Goal: Register for event/course

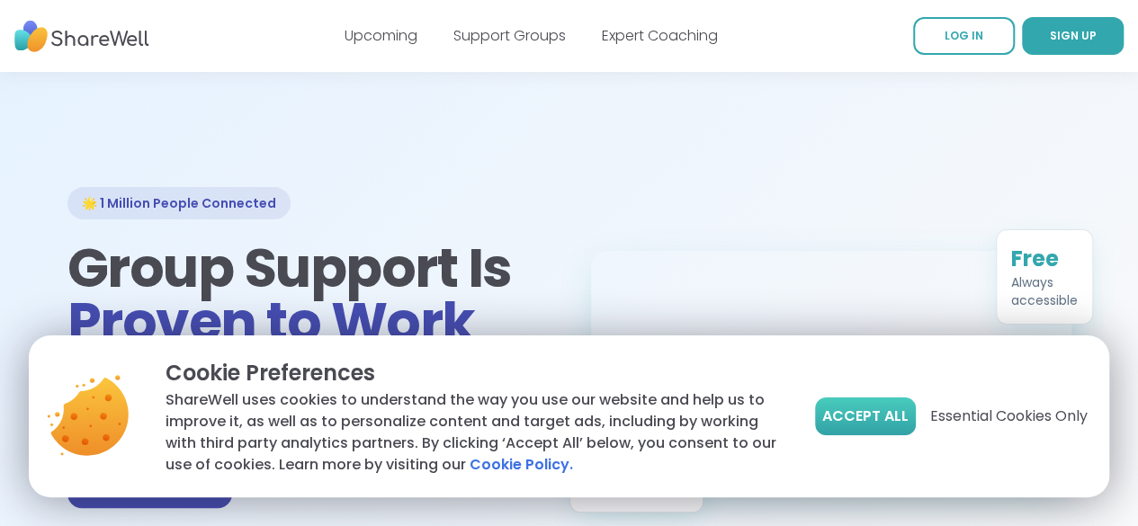
click at [880, 411] on span "Accept All" at bounding box center [865, 417] width 86 height 22
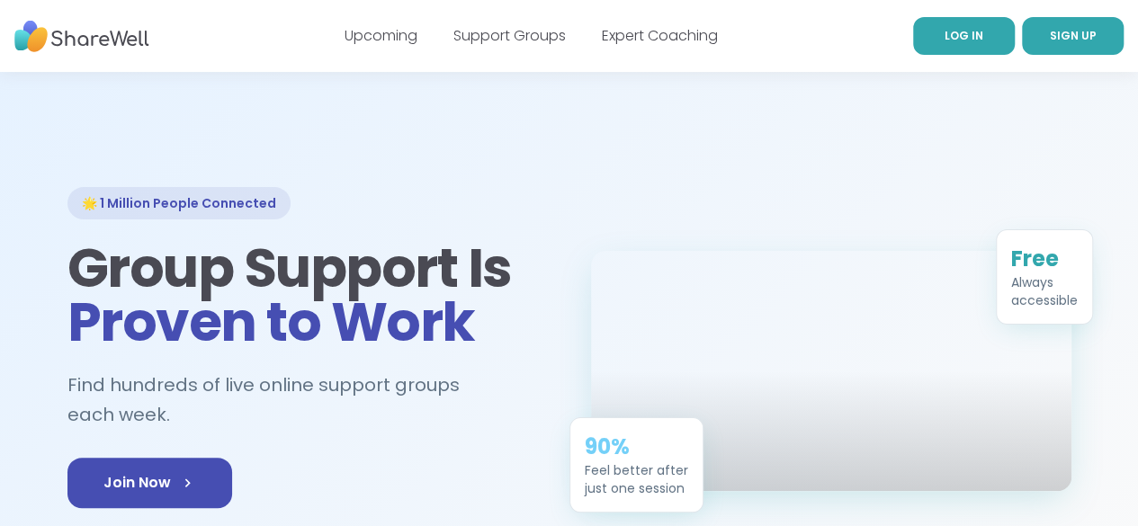
click at [944, 32] on span "LOG IN" at bounding box center [963, 35] width 39 height 15
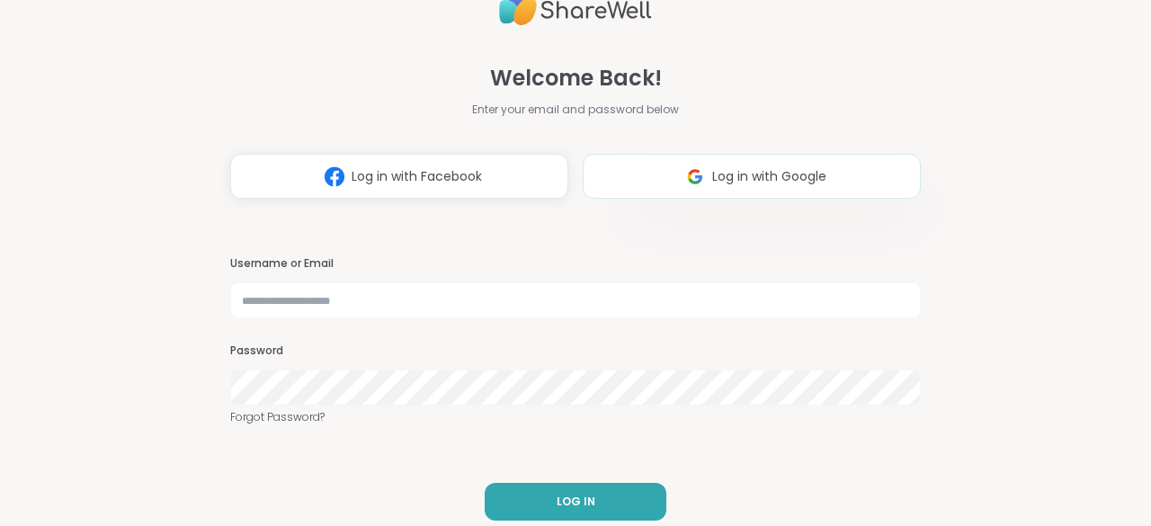
click at [712, 174] on span "Log in with Google" at bounding box center [769, 176] width 114 height 19
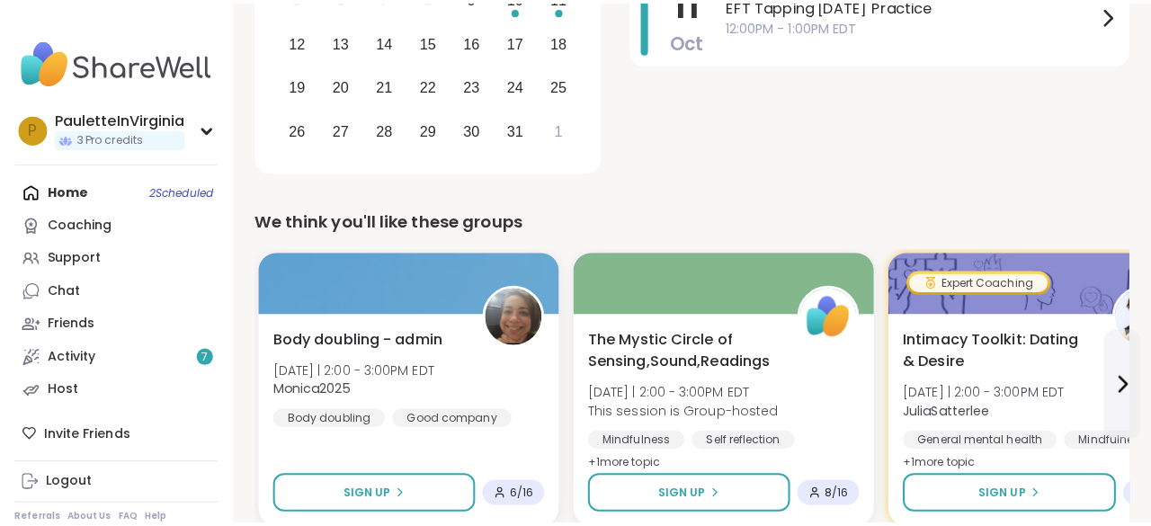
scroll to position [897, 0]
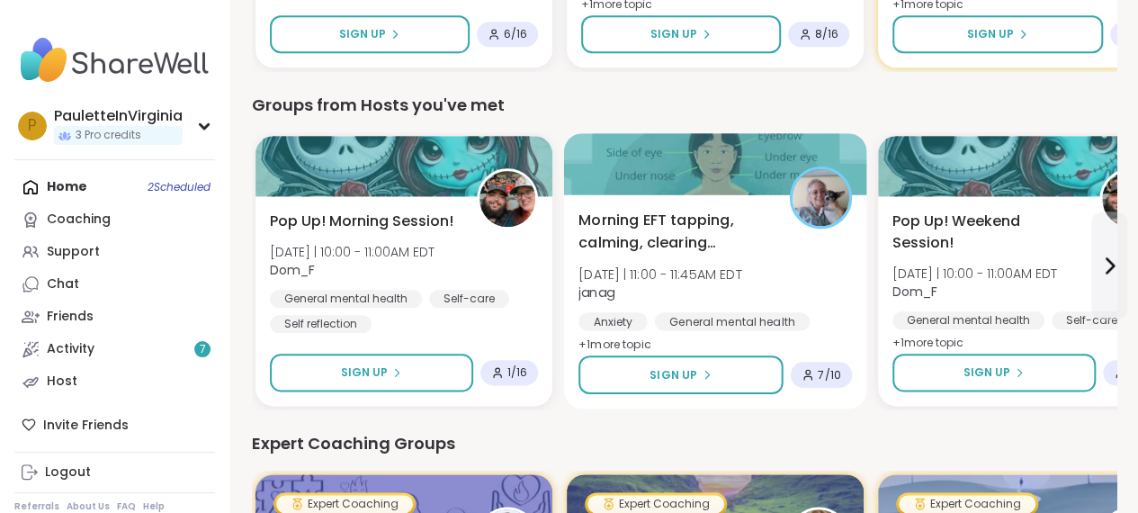
click at [820, 374] on span "7 / 10" at bounding box center [829, 374] width 23 height 14
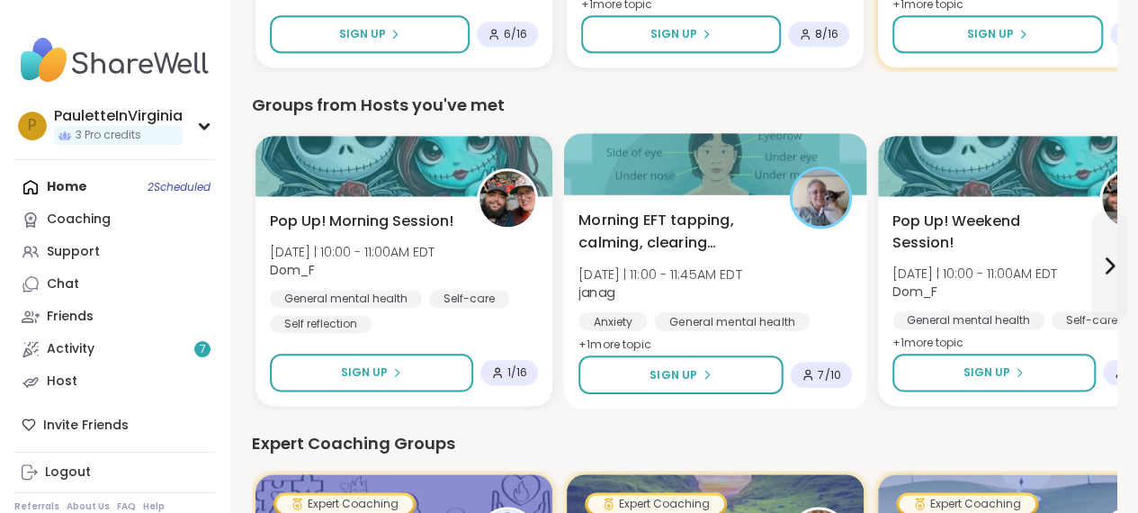
click at [834, 375] on span "7 / 10" at bounding box center [829, 374] width 23 height 14
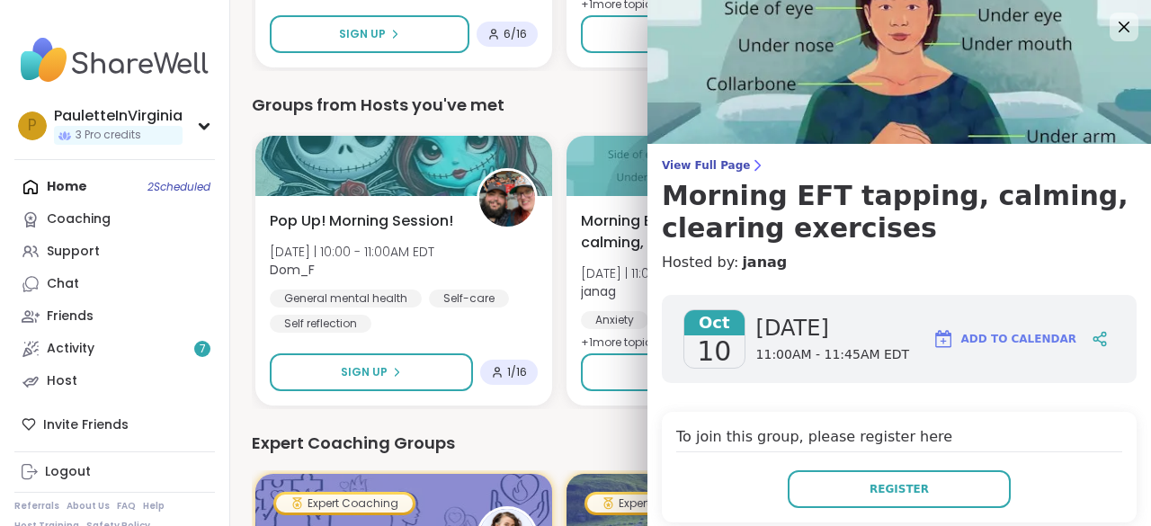
scroll to position [460, 0]
